Goal: Check status: Check status

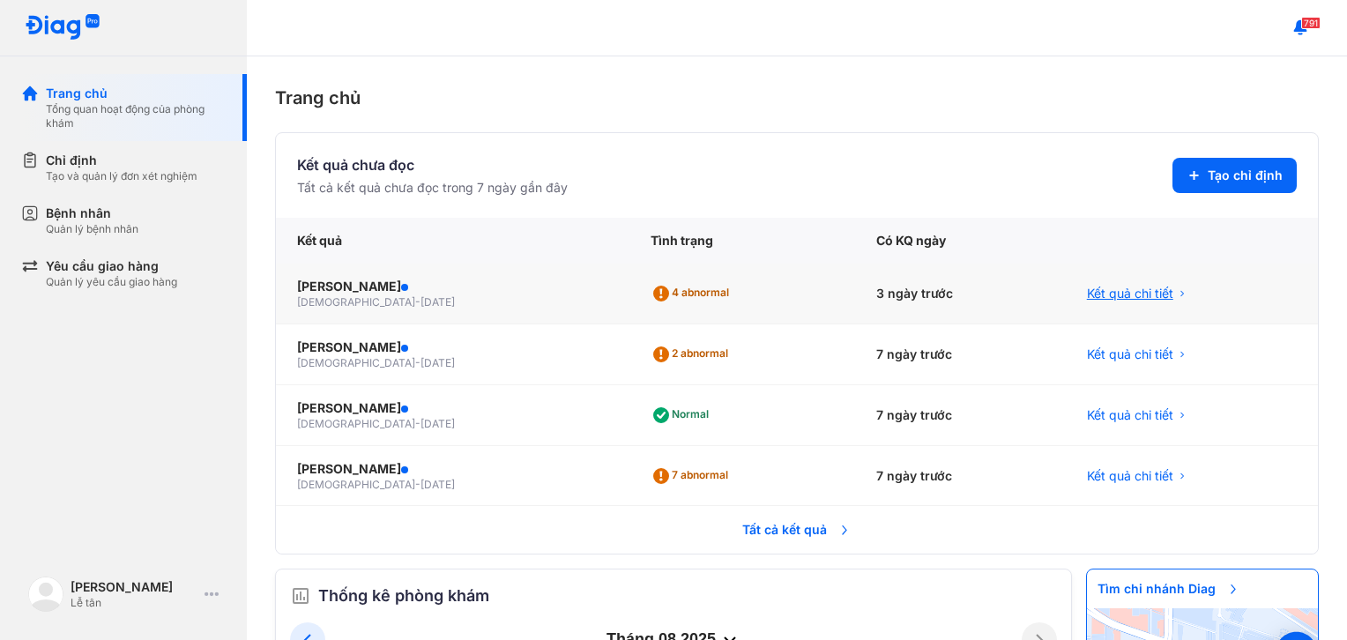
click at [1273, 265] on div "Kết quả chi tiết" at bounding box center [1192, 294] width 252 height 61
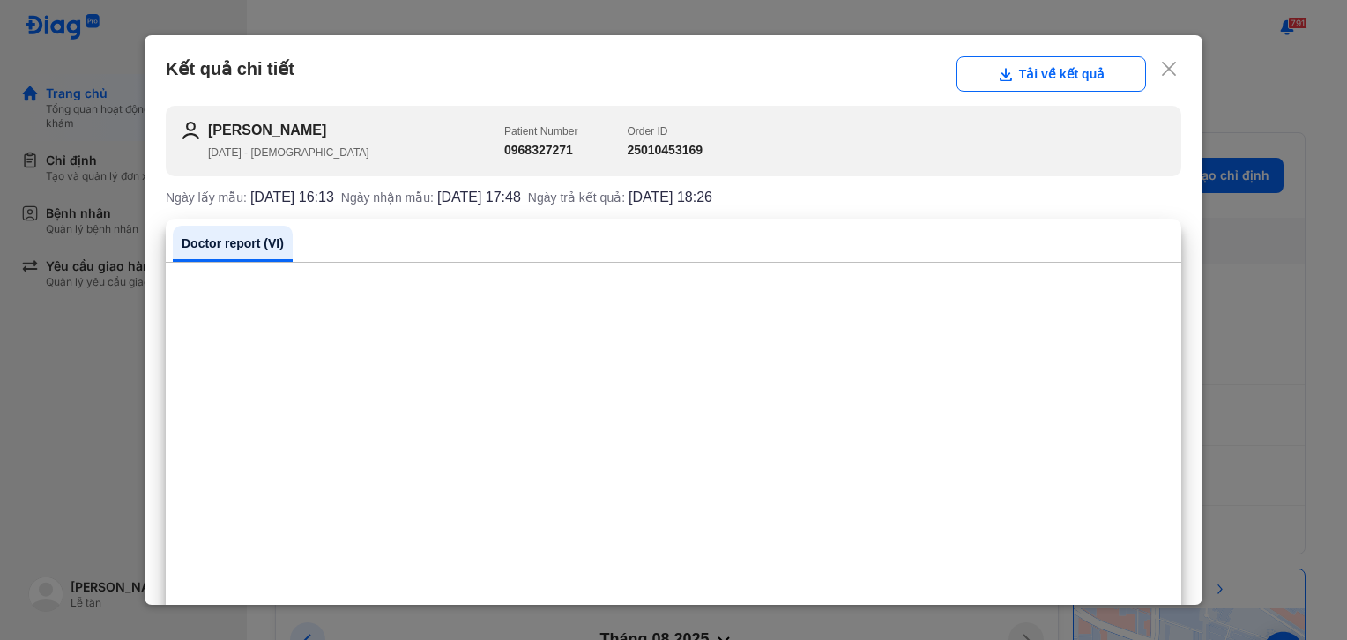
click at [1160, 63] on icon at bounding box center [1169, 69] width 18 height 18
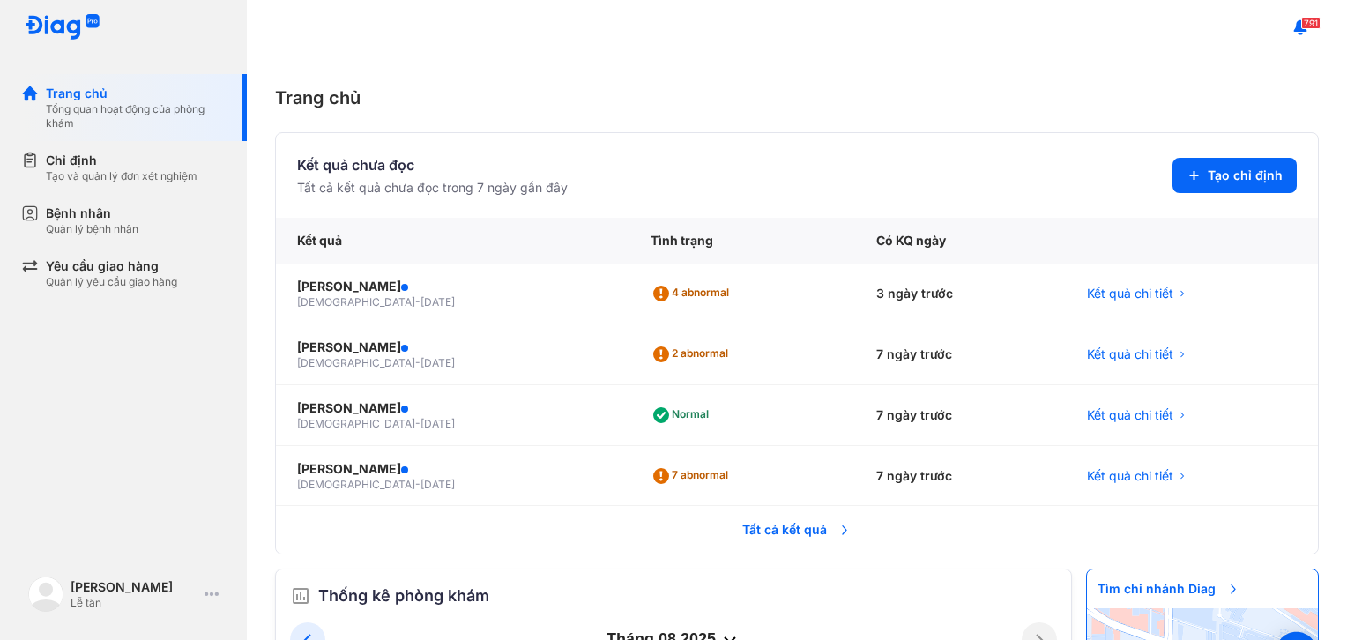
click at [798, 530] on span "Tất cả kết quả" at bounding box center [797, 529] width 130 height 39
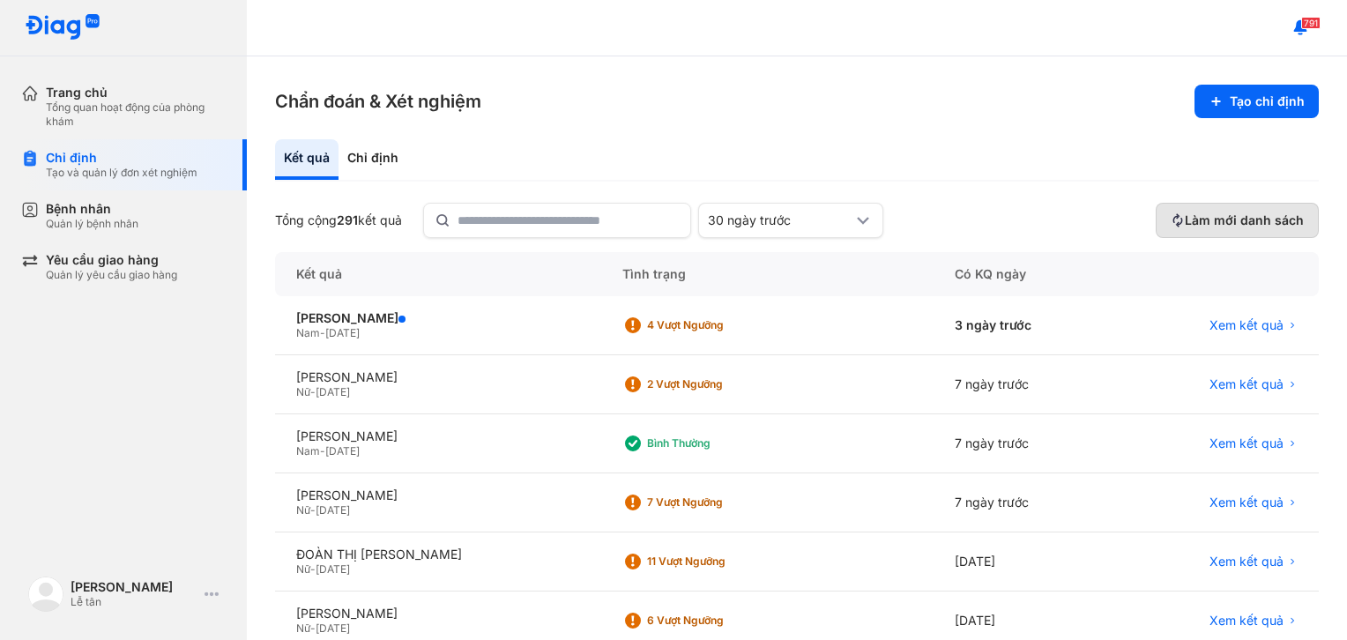
click at [1278, 213] on span "Làm mới danh sách" at bounding box center [1244, 220] width 119 height 16
